Goal: Information Seeking & Learning: Learn about a topic

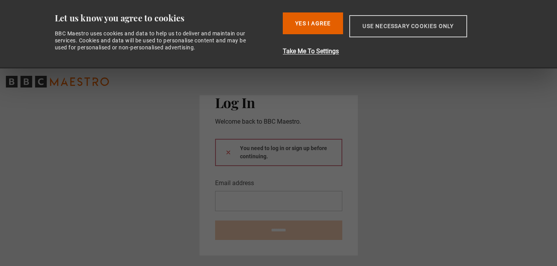
click at [387, 24] on button "Use necessary cookies only" at bounding box center [409, 26] width 118 height 22
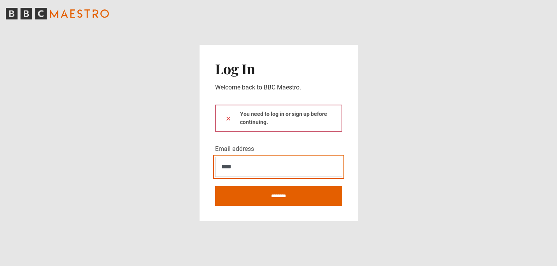
type input "**********"
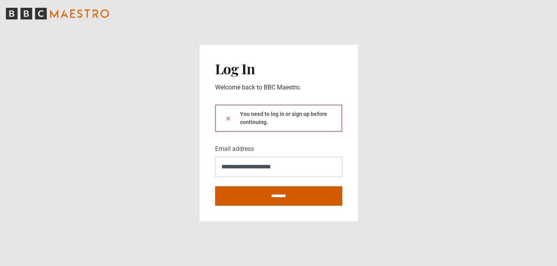
click at [283, 198] on input "********" at bounding box center [278, 195] width 127 height 19
type input "**********"
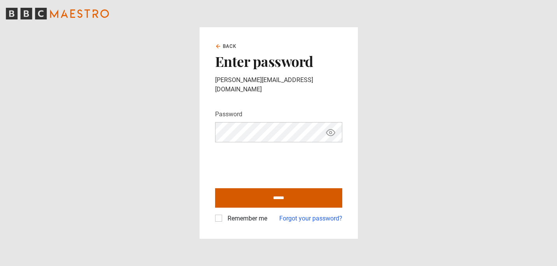
click at [272, 192] on input "******" at bounding box center [278, 197] width 127 height 19
type input "**********"
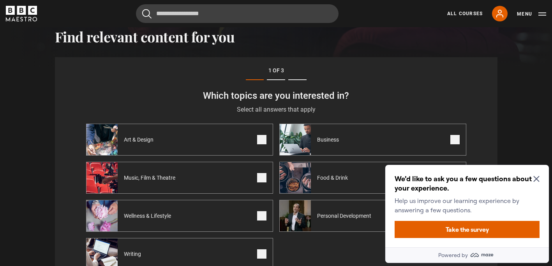
click at [536, 181] on icon "Close Maze Prompt" at bounding box center [536, 179] width 6 height 6
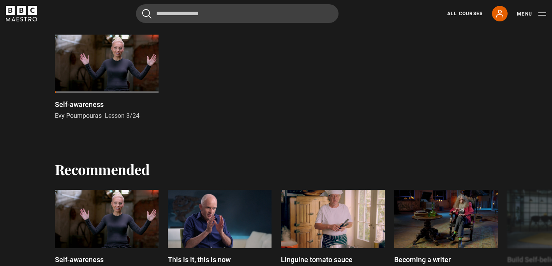
scroll to position [610, 0]
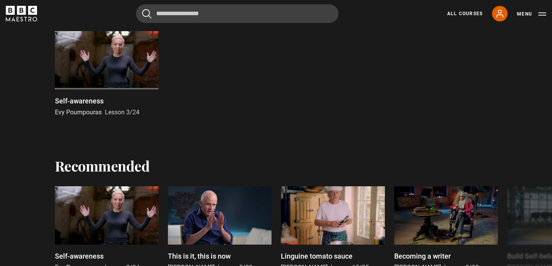
click at [119, 69] on div at bounding box center [107, 60] width 104 height 58
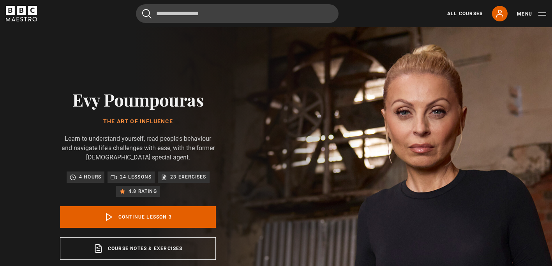
click at [163, 120] on h1 "The Art of Influence" at bounding box center [138, 122] width 156 height 6
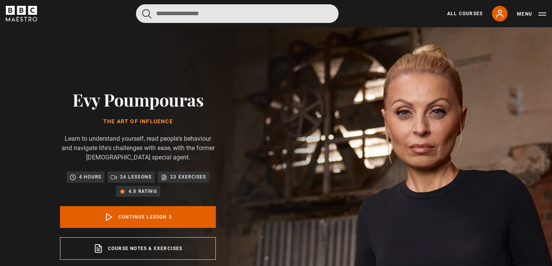
click at [190, 15] on input "Search" at bounding box center [237, 13] width 202 height 19
type input "**********"
click at [142, 9] on button "submit" at bounding box center [146, 14] width 9 height 10
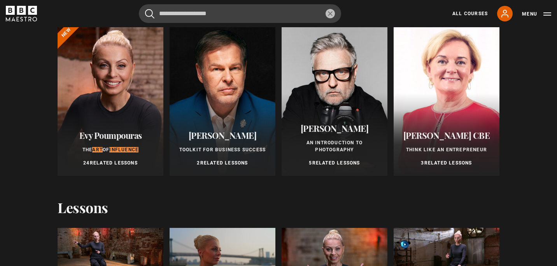
scroll to position [55, 0]
click at [116, 164] on p "24 Related Lessons" at bounding box center [110, 162] width 87 height 7
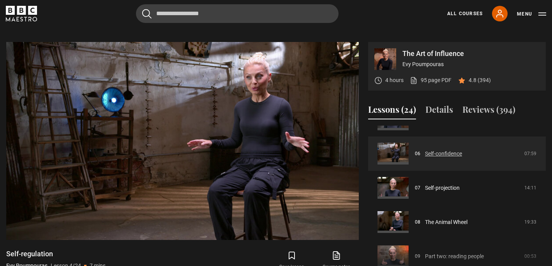
scroll to position [195, 0]
click at [453, 153] on link "Self-confidence" at bounding box center [443, 153] width 37 height 8
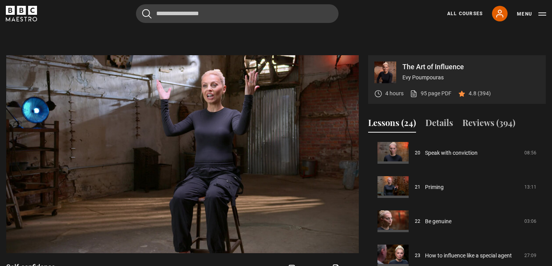
scroll to position [301, 0]
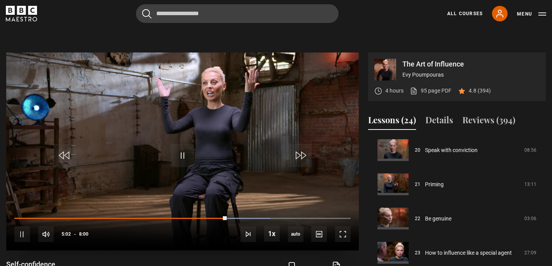
click at [211, 216] on div "10s Skip Back 10 seconds Pause 10s Skip Forward 10 seconds Loaded : 76.12% 4:24…" at bounding box center [182, 229] width 352 height 43
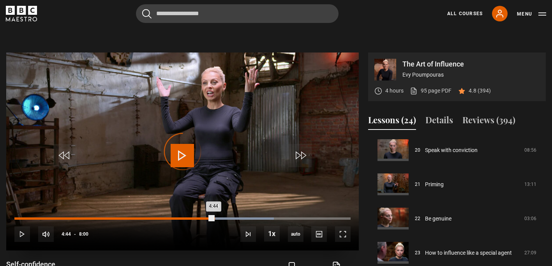
click at [213, 218] on div "4:44" at bounding box center [113, 219] width 199 height 2
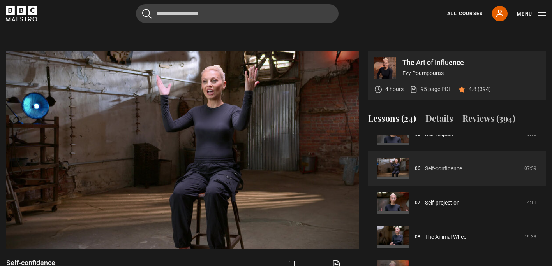
scroll to position [187, 0]
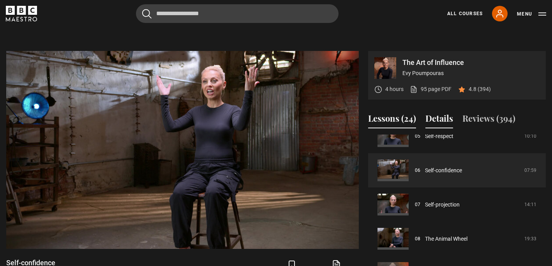
click at [440, 116] on button "Details" at bounding box center [439, 120] width 28 height 16
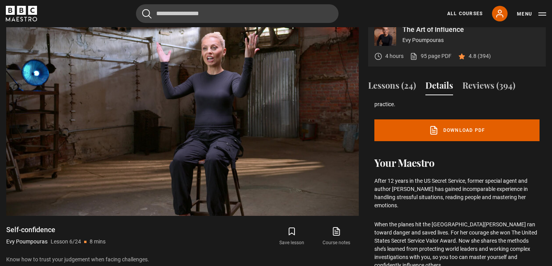
scroll to position [332, 0]
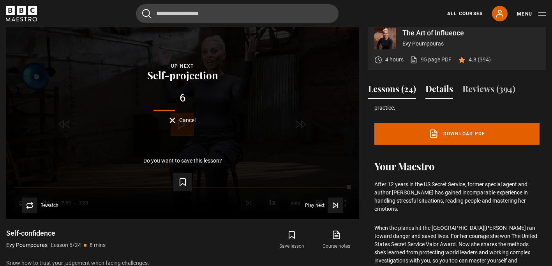
click at [388, 89] on button "Lessons (24)" at bounding box center [392, 91] width 48 height 16
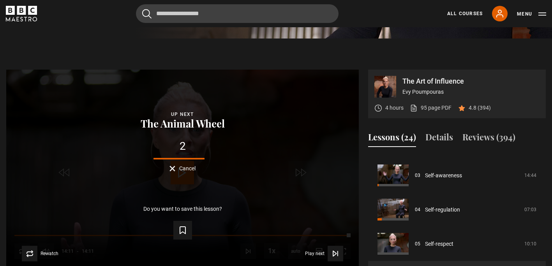
scroll to position [98, 0]
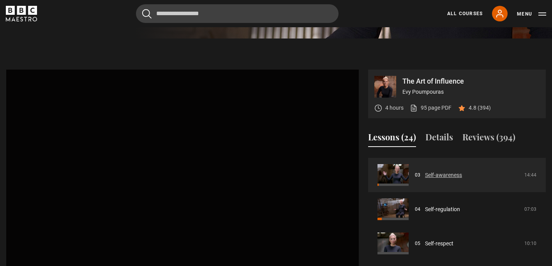
click at [446, 174] on link "Self-awareness" at bounding box center [443, 175] width 37 height 8
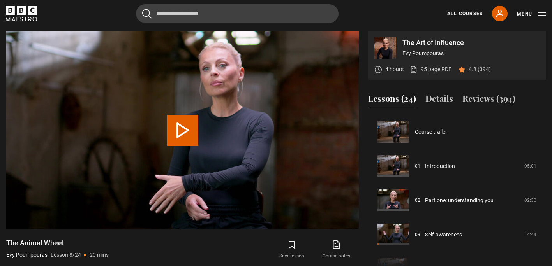
scroll to position [240, 0]
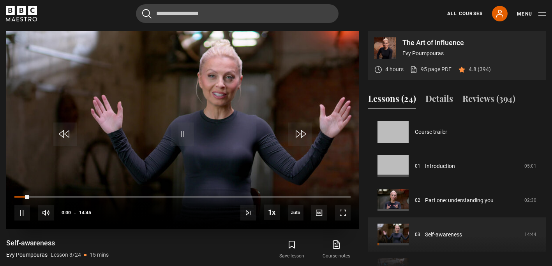
scroll to position [69, 0]
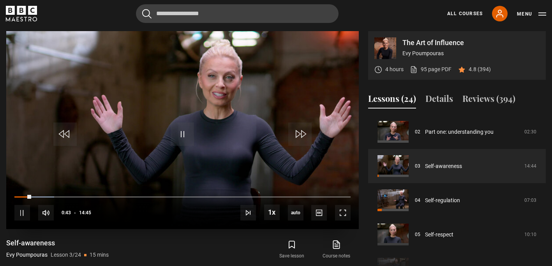
click at [20, 195] on div "10s Skip Back 10 seconds Pause 10s Skip Forward 10 seconds Loaded : 11.87% 00:1…" at bounding box center [182, 207] width 352 height 43
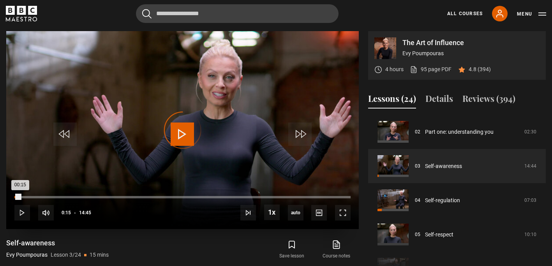
click at [20, 197] on div "Loaded : 0.00% 00:15 00:15" at bounding box center [182, 197] width 336 height 2
click at [16, 197] on div "00:22" at bounding box center [15, 197] width 2 height 2
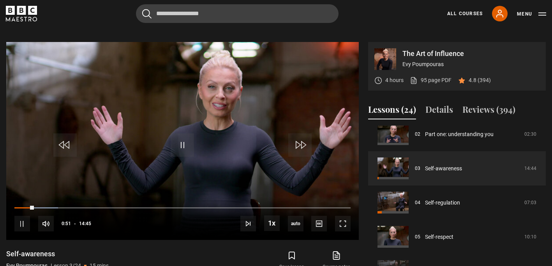
scroll to position [317, 0]
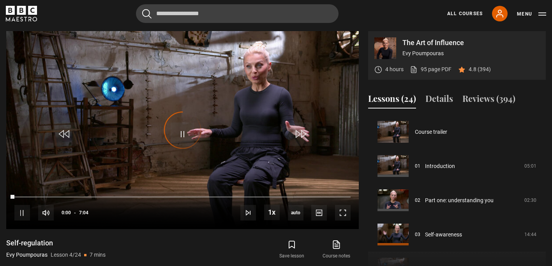
scroll to position [103, 0]
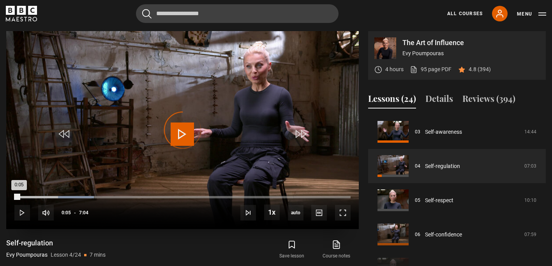
click at [19, 197] on div "Loaded : 23.60% 0:05 0:05" at bounding box center [182, 197] width 336 height 2
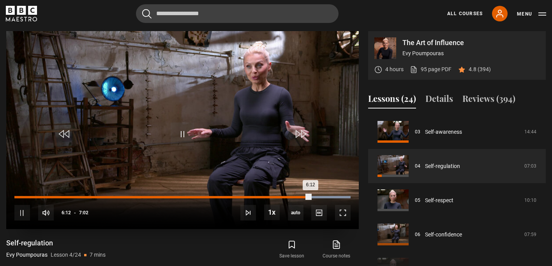
click at [289, 197] on div "Loaded : 100.00% 5:45 6:12" at bounding box center [182, 197] width 336 height 2
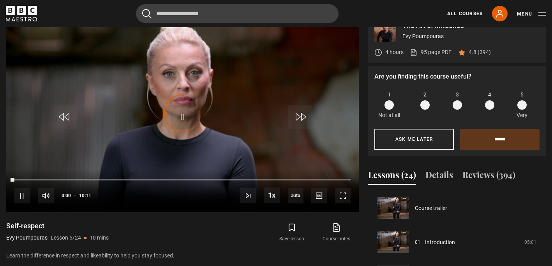
scroll to position [137, 0]
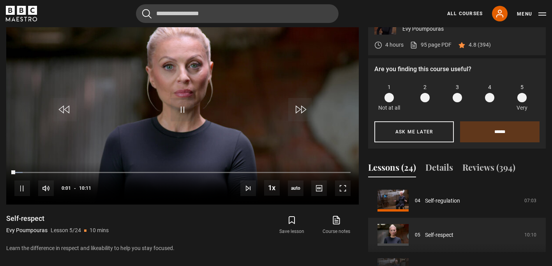
click at [522, 98] on span at bounding box center [521, 97] width 9 height 9
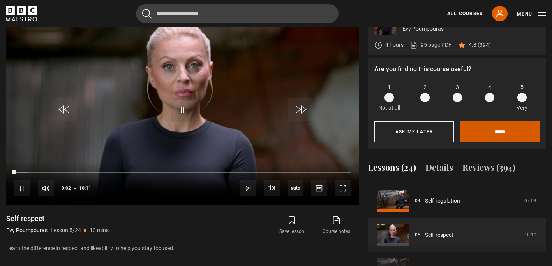
click at [517, 132] on input "******" at bounding box center [499, 131] width 79 height 21
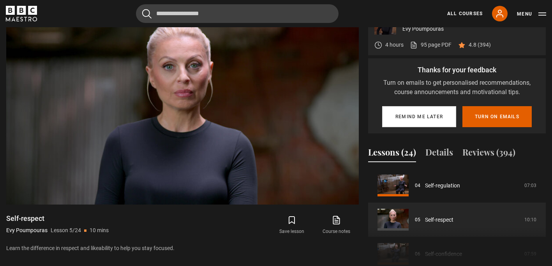
click at [432, 120] on button "Remind me later" at bounding box center [419, 116] width 74 height 21
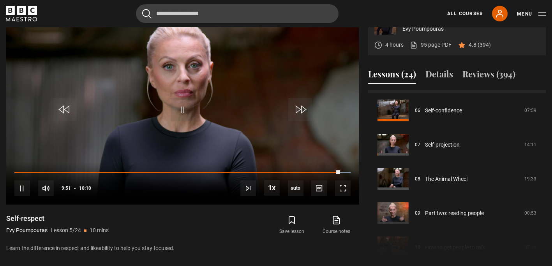
scroll to position [204, 0]
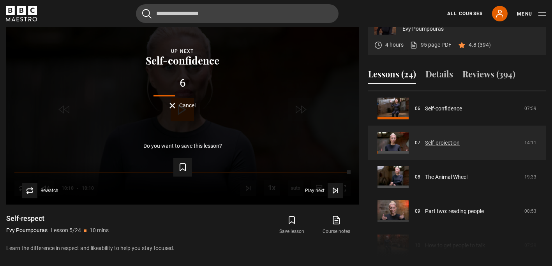
click at [459, 147] on link "Self-projection" at bounding box center [442, 143] width 35 height 8
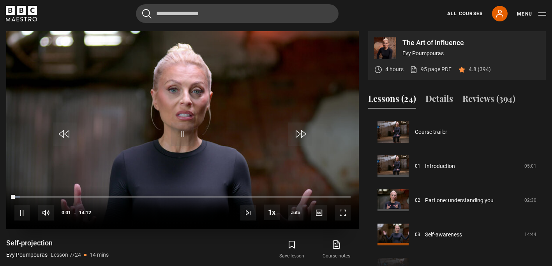
scroll to position [206, 0]
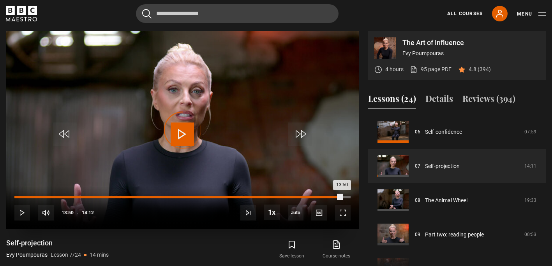
click at [341, 197] on div "Loaded : 4.70% 13:49 13:50" at bounding box center [182, 197] width 336 height 2
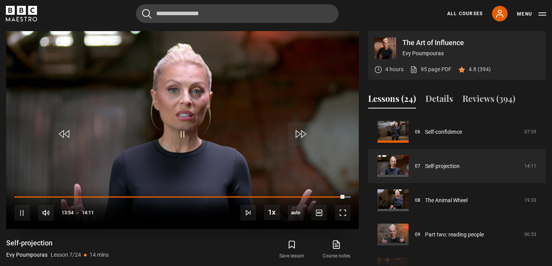
click at [324, 199] on div "10s Skip Back 10 seconds Pause 10s Skip Forward 10 seconds Loaded : 100.00% 13:…" at bounding box center [182, 207] width 352 height 43
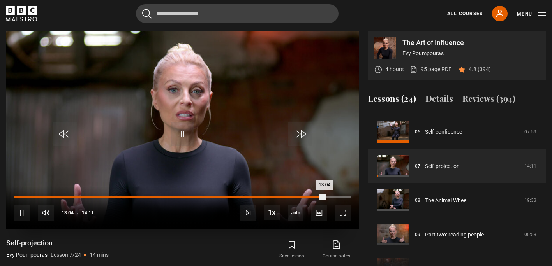
click at [324, 197] on div "Loaded : 0.00% 13:04 13:04" at bounding box center [182, 197] width 336 height 2
click at [315, 197] on div "Loaded : 0.00% 12:41 12:41" at bounding box center [182, 197] width 336 height 2
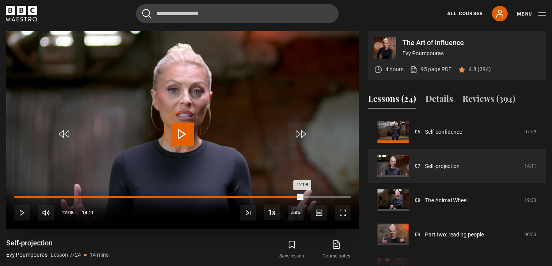
click at [302, 197] on div "12:08" at bounding box center [158, 197] width 288 height 2
click at [309, 198] on div "12:25" at bounding box center [309, 197] width 1 height 2
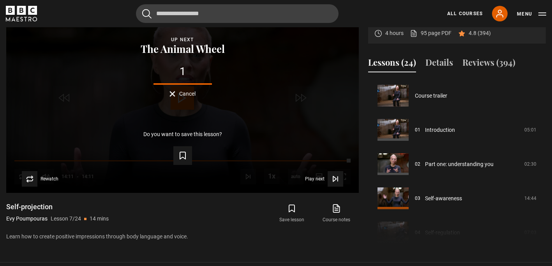
scroll to position [361, 0]
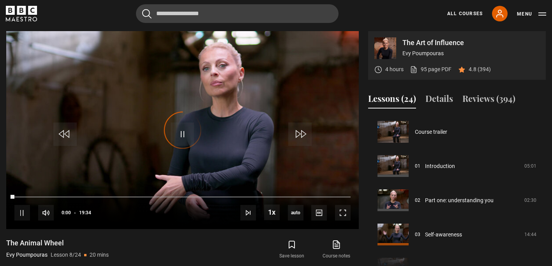
scroll to position [240, 0]
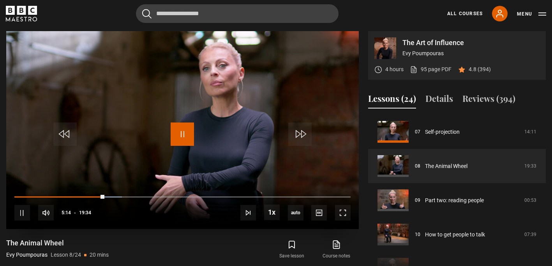
click at [182, 131] on span "Video Player" at bounding box center [181, 134] width 23 height 23
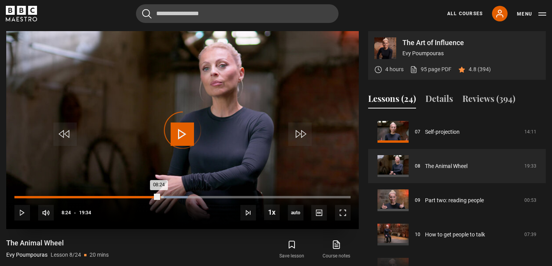
click at [158, 196] on div "08:24" at bounding box center [86, 197] width 144 height 2
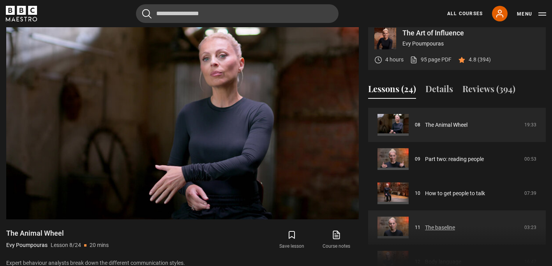
scroll to position [272, 0]
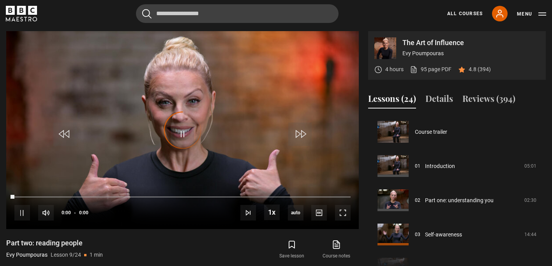
scroll to position [274, 0]
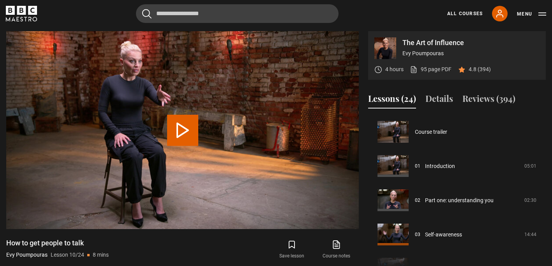
scroll to position [308, 0]
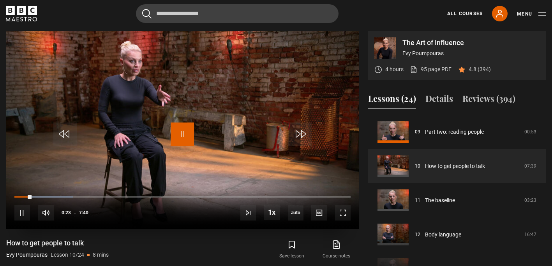
click at [181, 136] on span "Video Player" at bounding box center [181, 134] width 23 height 23
